Goal: Task Accomplishment & Management: Complete application form

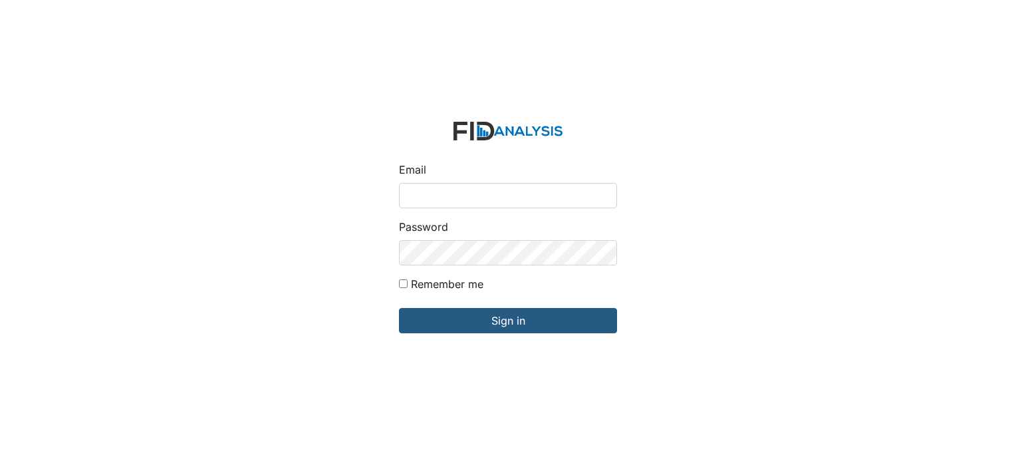
click at [427, 194] on input "Email" at bounding box center [508, 195] width 218 height 25
type input "[EMAIL_ADDRESS][DOMAIN_NAME]"
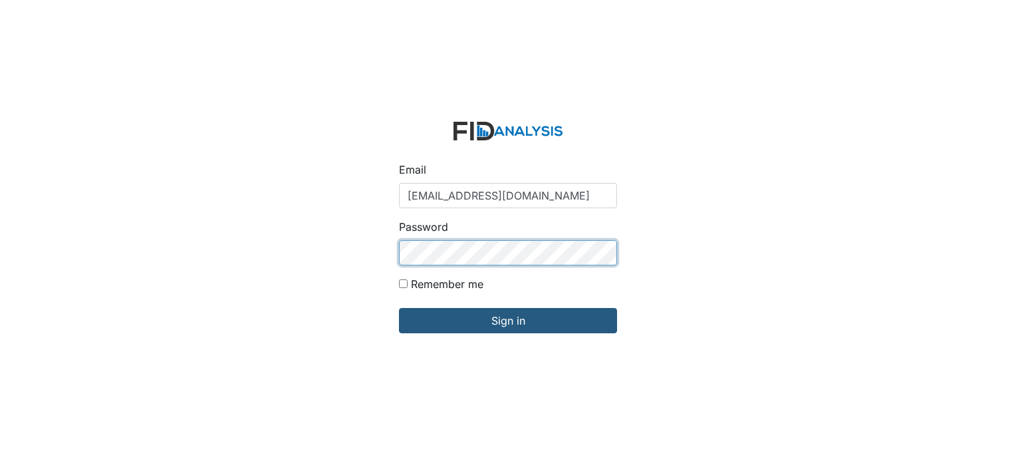
click at [399, 308] on input "Sign in" at bounding box center [508, 320] width 218 height 25
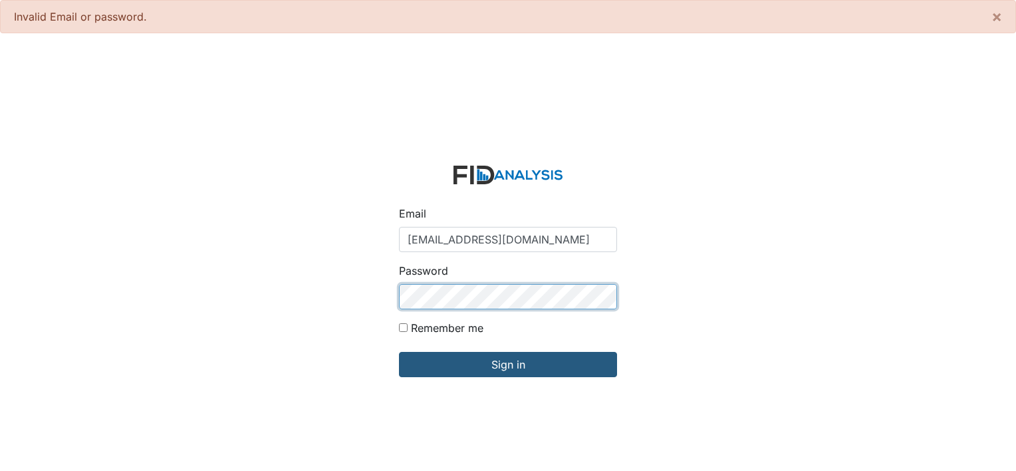
click at [399, 352] on input "Sign in" at bounding box center [508, 364] width 218 height 25
type input "[EMAIL_ADDRESS][DOMAIN_NAME]"
click at [399, 352] on input "Sign in" at bounding box center [508, 364] width 218 height 25
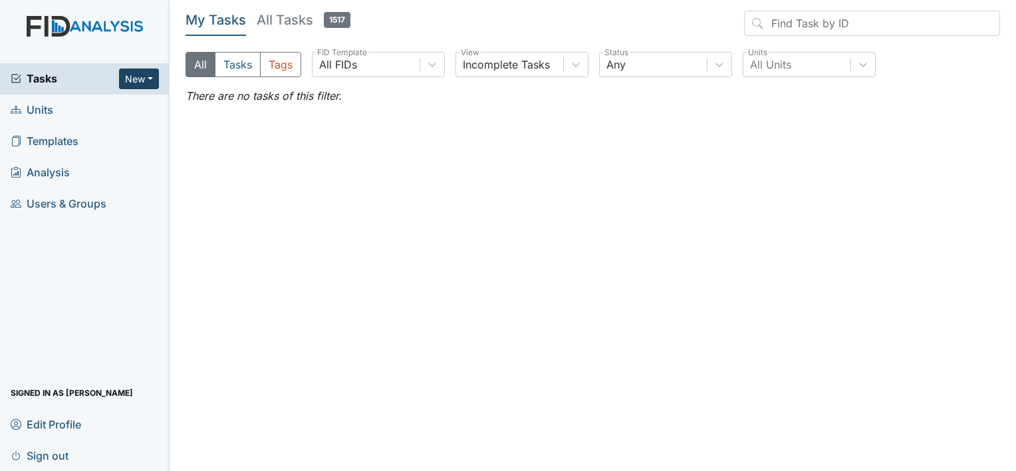
click at [133, 79] on button "New" at bounding box center [139, 78] width 40 height 21
click at [105, 108] on link "Form" at bounding box center [105, 106] width 105 height 21
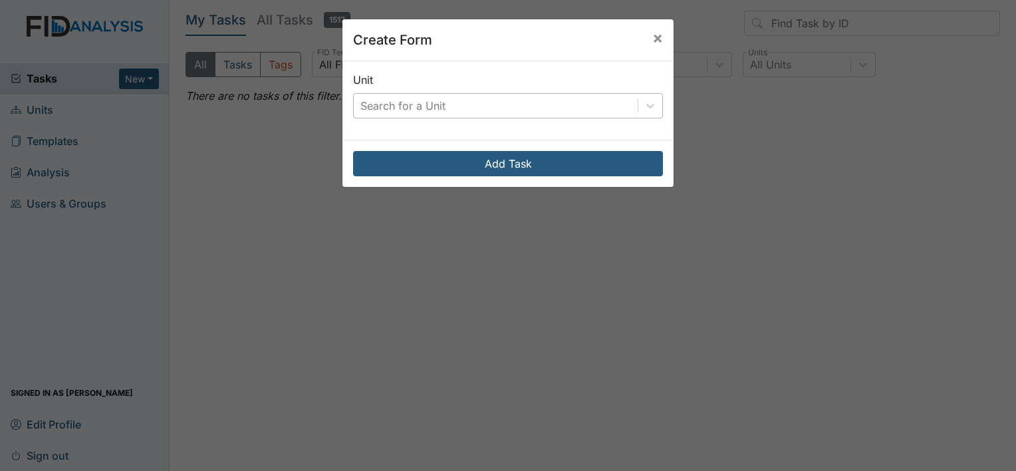
click at [368, 103] on div "Search for a Unit" at bounding box center [402, 106] width 85 height 16
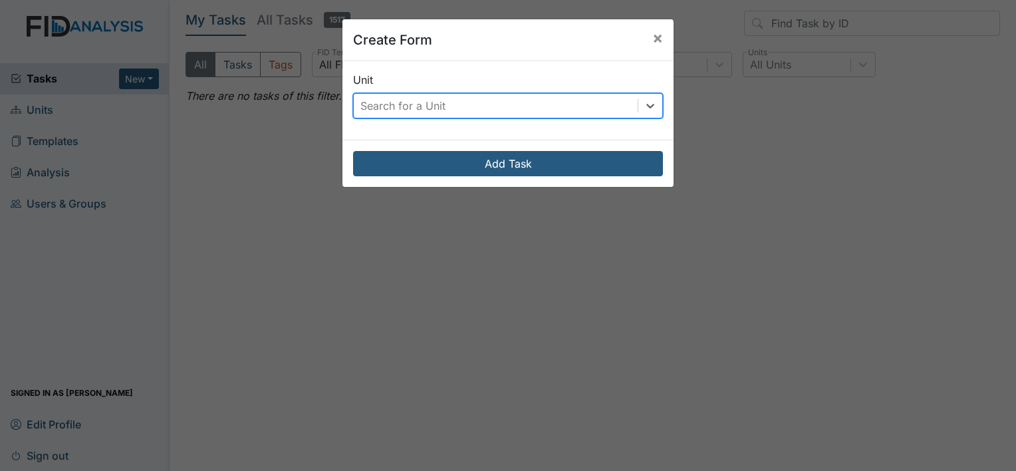
click at [365, 108] on div "Search for a Unit" at bounding box center [402, 106] width 85 height 16
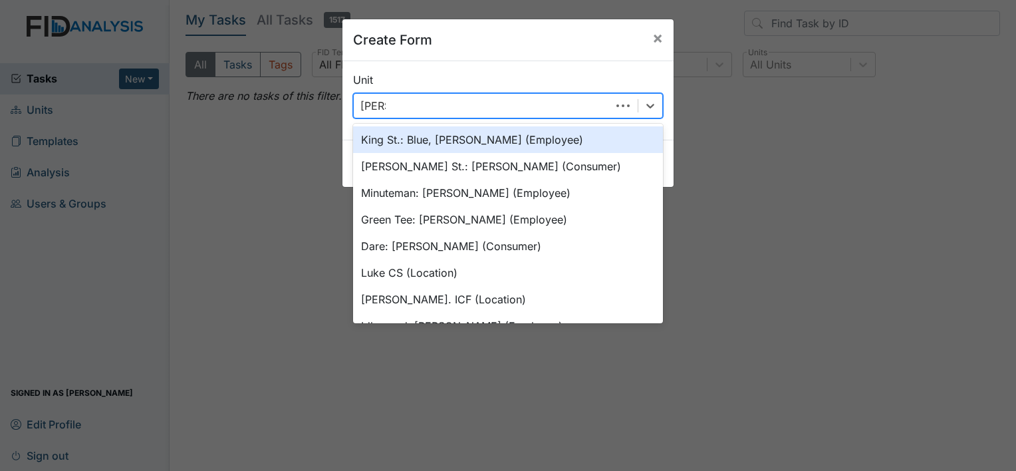
type input "Luke"
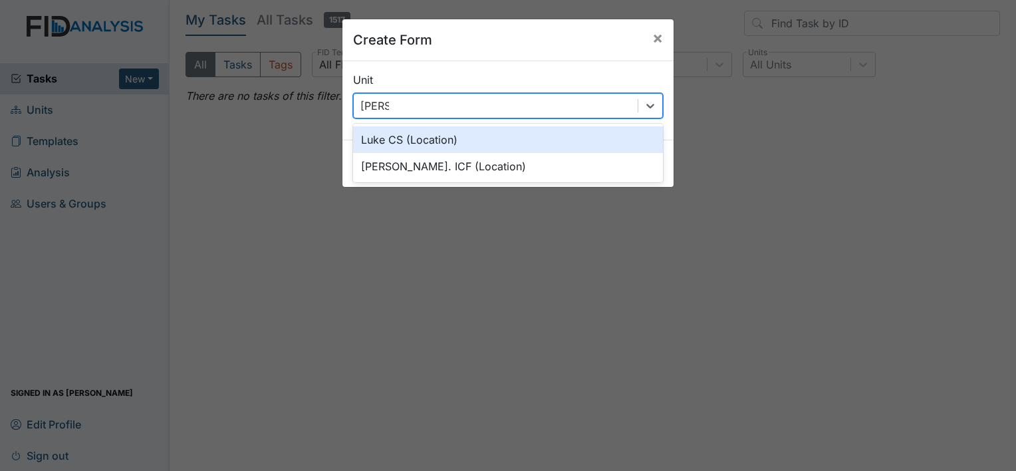
click at [376, 136] on div "Luke CS (Location)" at bounding box center [508, 139] width 310 height 27
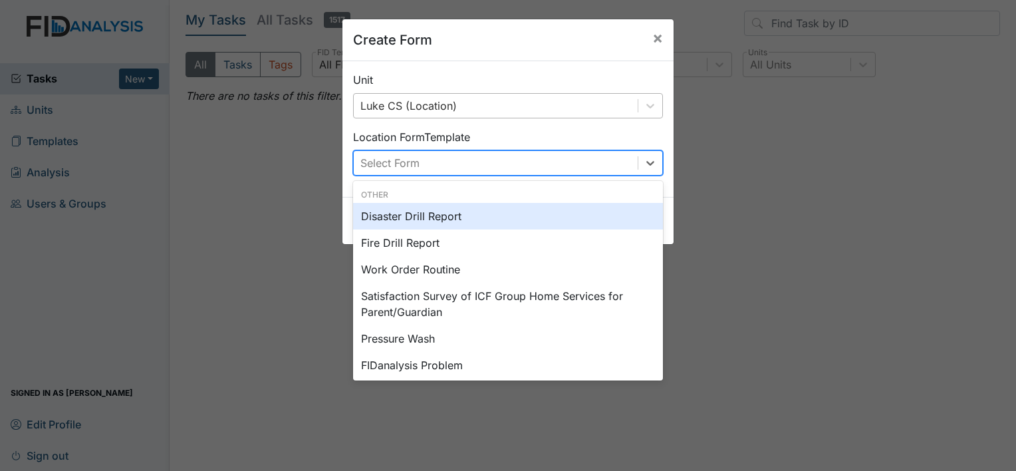
click at [378, 166] on div "Select Form" at bounding box center [389, 163] width 59 height 16
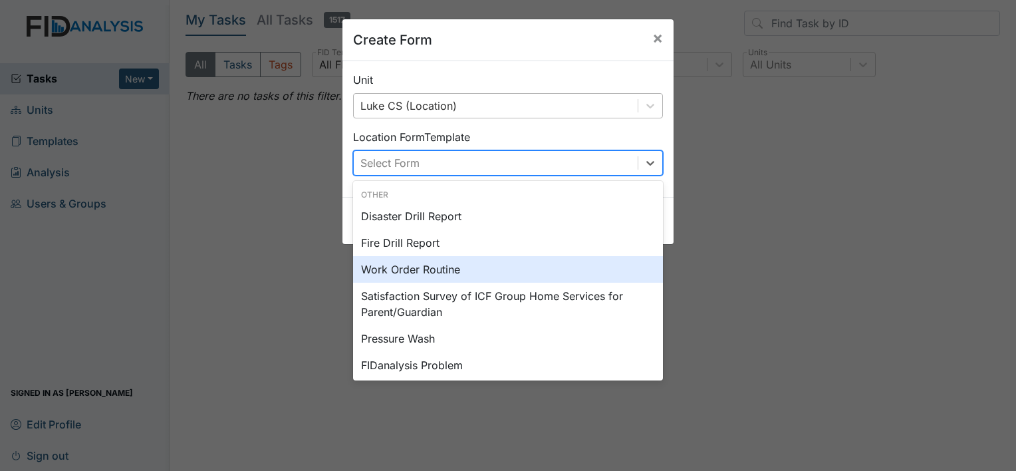
click at [402, 271] on div "Work Order Routine" at bounding box center [508, 269] width 310 height 27
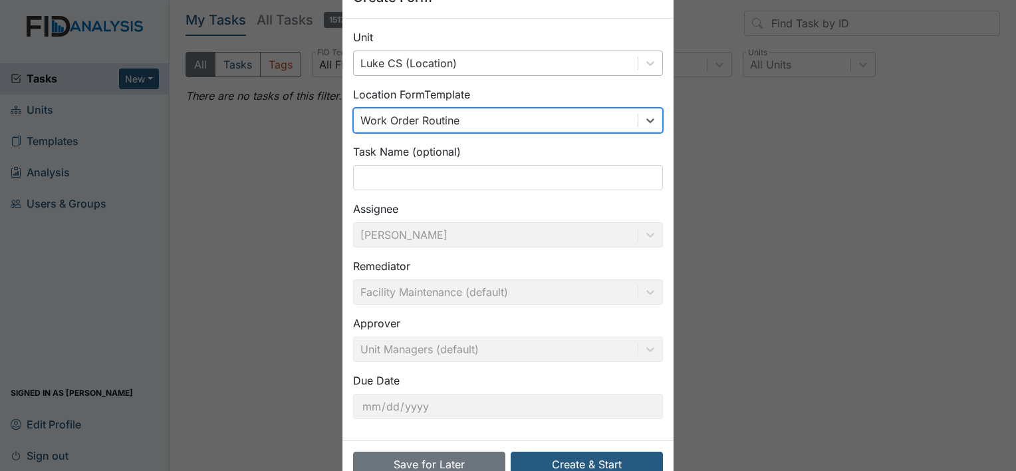
scroll to position [77, 0]
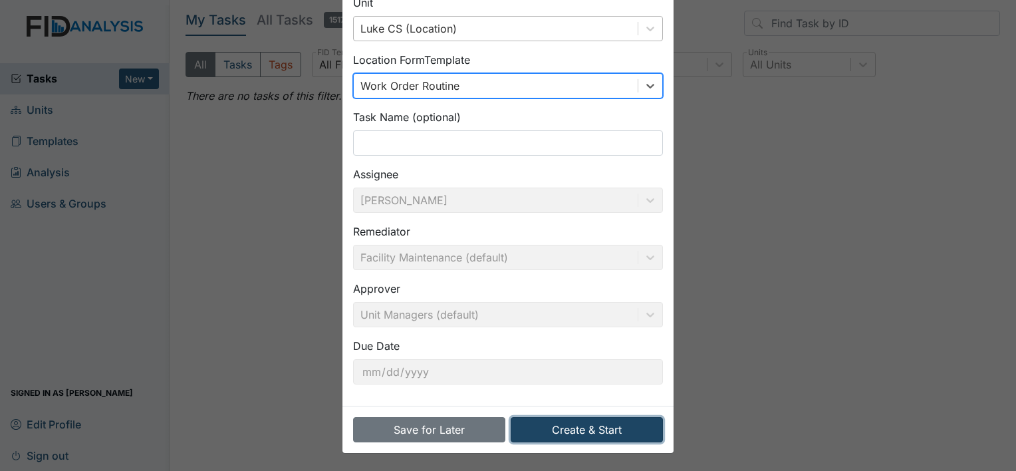
click at [602, 428] on button "Create & Start" at bounding box center [587, 429] width 152 height 25
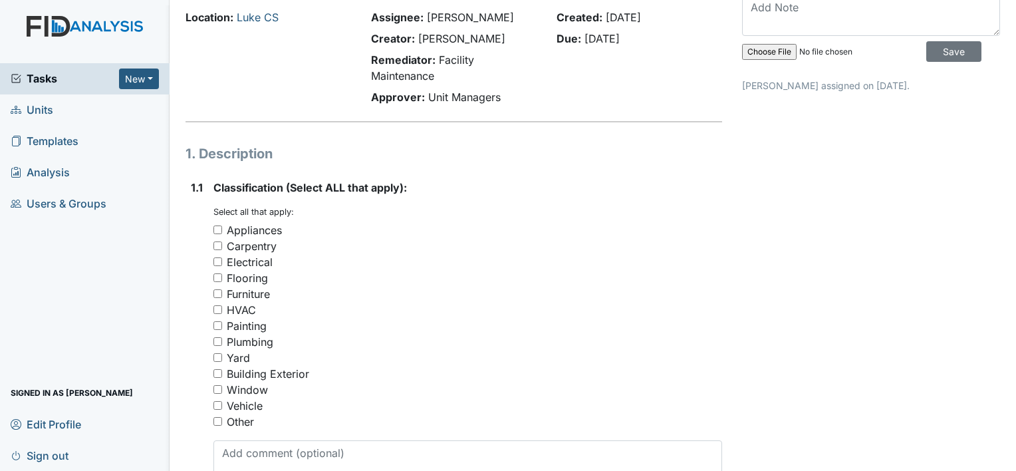
scroll to position [66, 0]
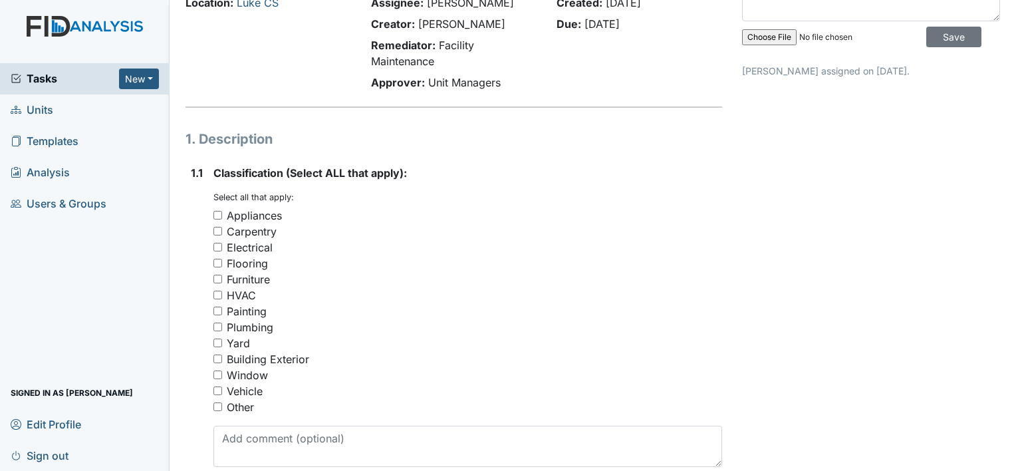
click at [218, 373] on input "Window" at bounding box center [217, 374] width 9 height 9
checkbox input "true"
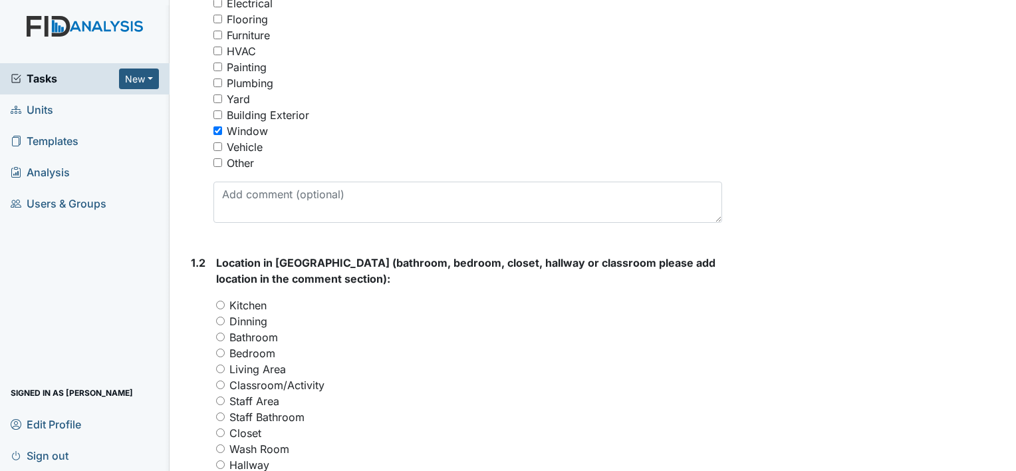
scroll to position [332, 0]
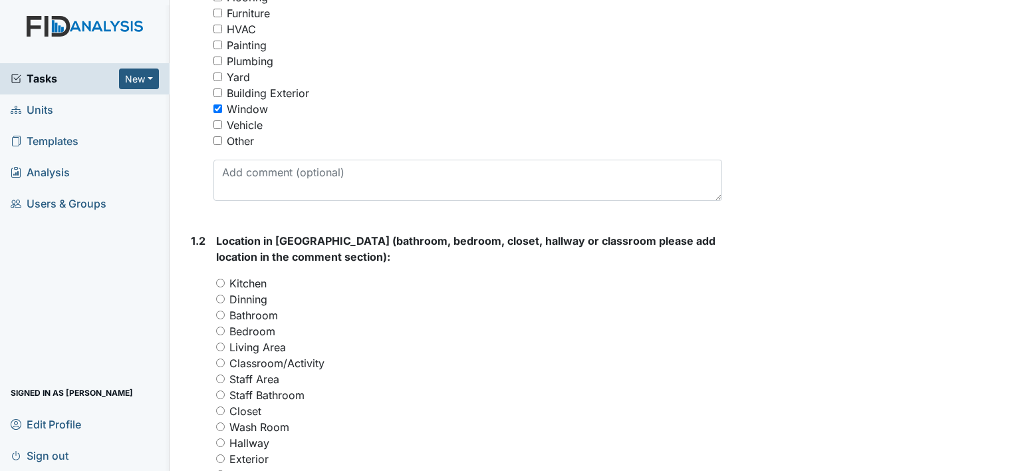
click at [218, 330] on input "Bedroom" at bounding box center [220, 330] width 9 height 9
radio input "true"
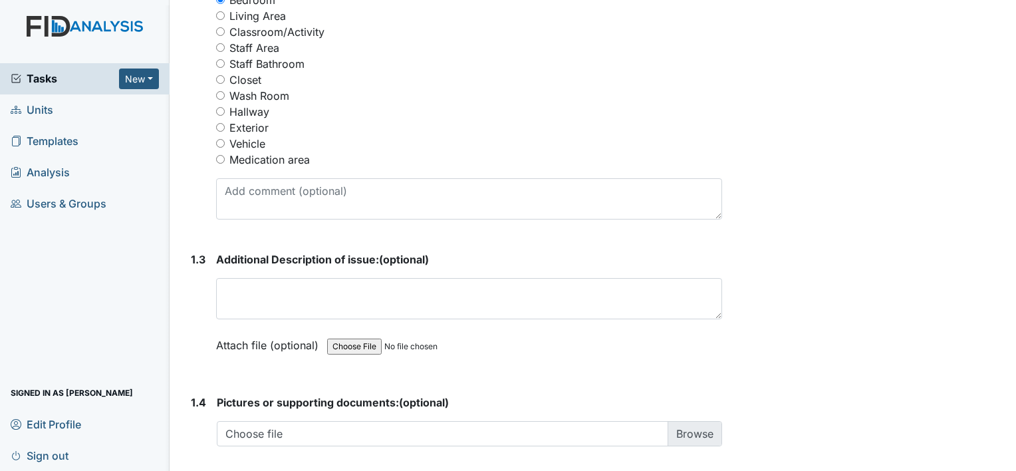
scroll to position [665, 0]
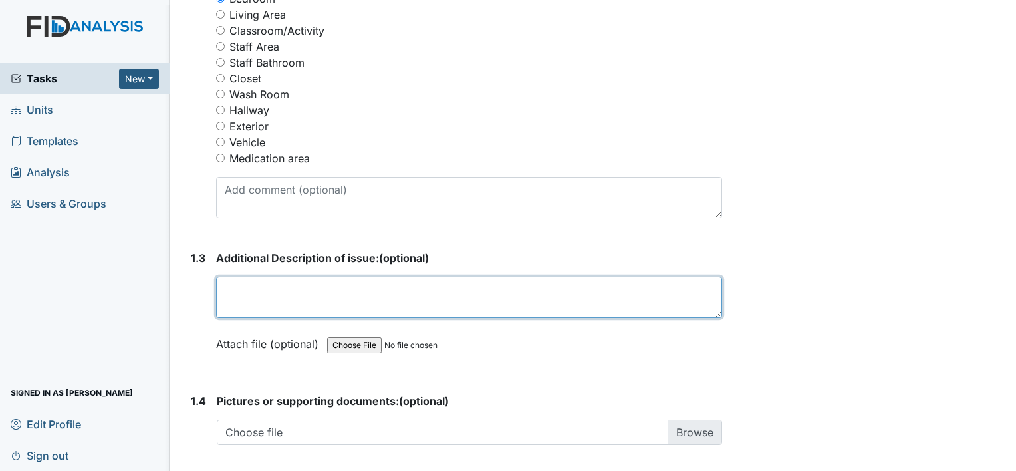
click at [234, 283] on textarea at bounding box center [469, 297] width 506 height 41
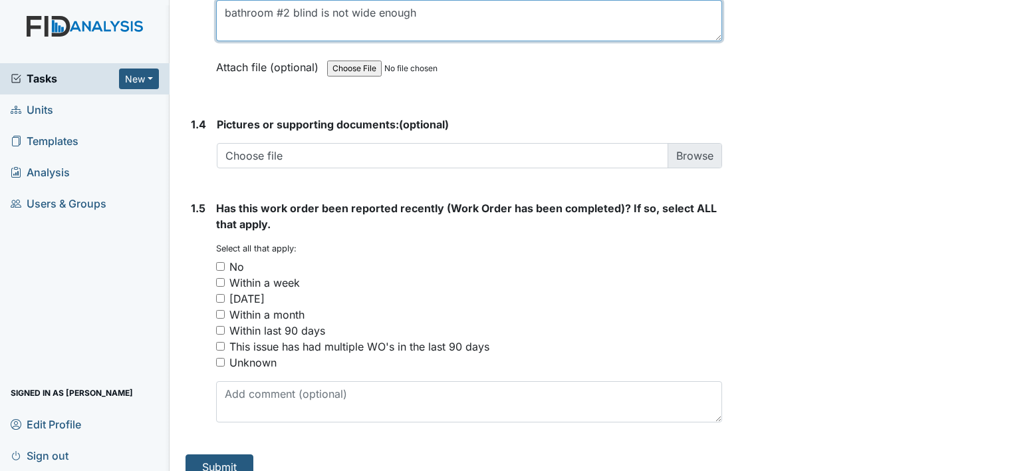
scroll to position [959, 0]
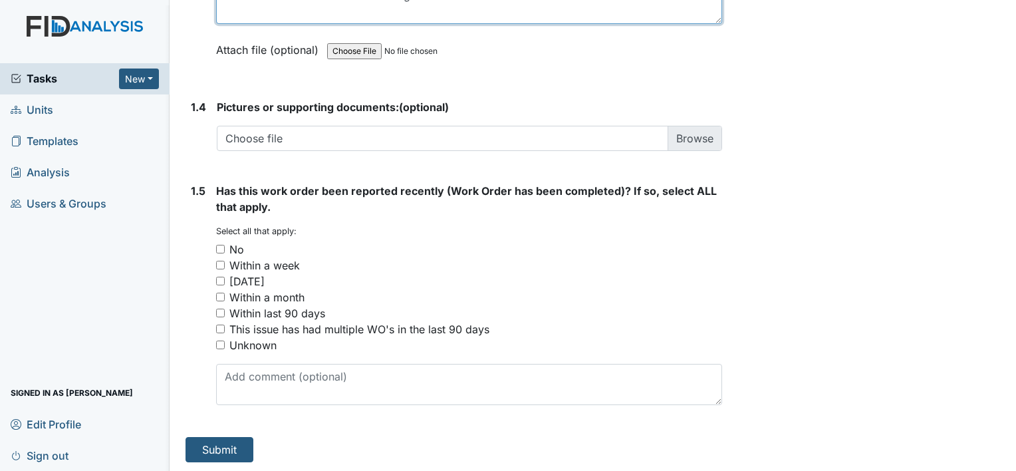
type textarea "bathroom #2 blind is not wide enough"
click at [223, 245] on input "No" at bounding box center [220, 249] width 9 height 9
checkbox input "true"
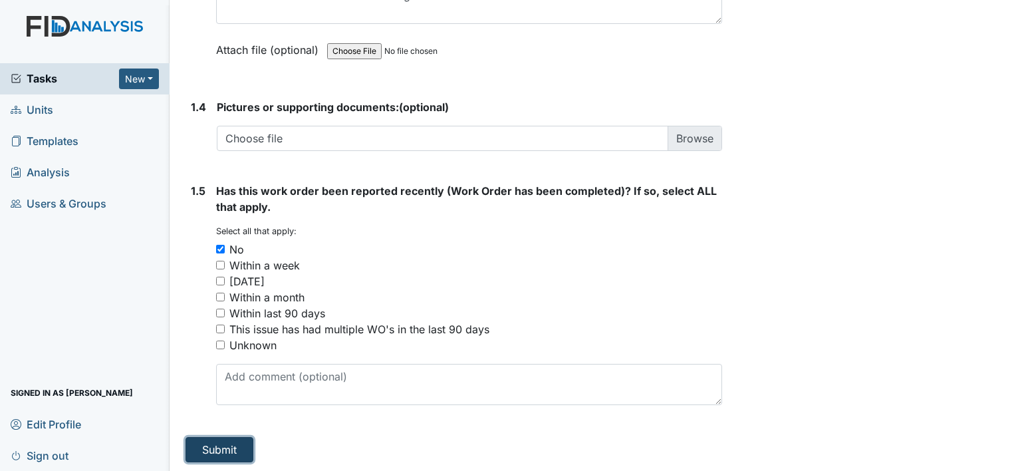
click at [234, 443] on button "Submit" at bounding box center [220, 449] width 68 height 25
